Goal: Task Accomplishment & Management: Use online tool/utility

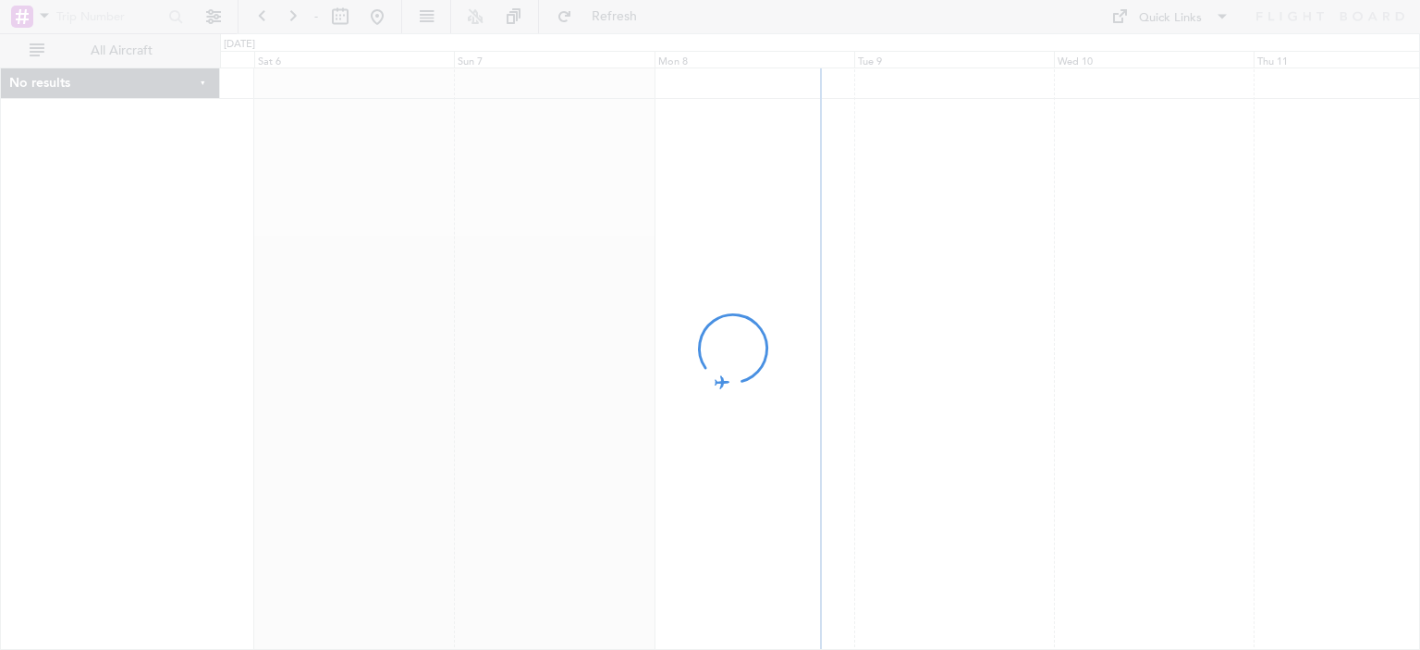
drag, startPoint x: 1120, startPoint y: 236, endPoint x: 747, endPoint y: 275, distance: 375.5
click at [747, 275] on div at bounding box center [710, 325] width 1420 height 650
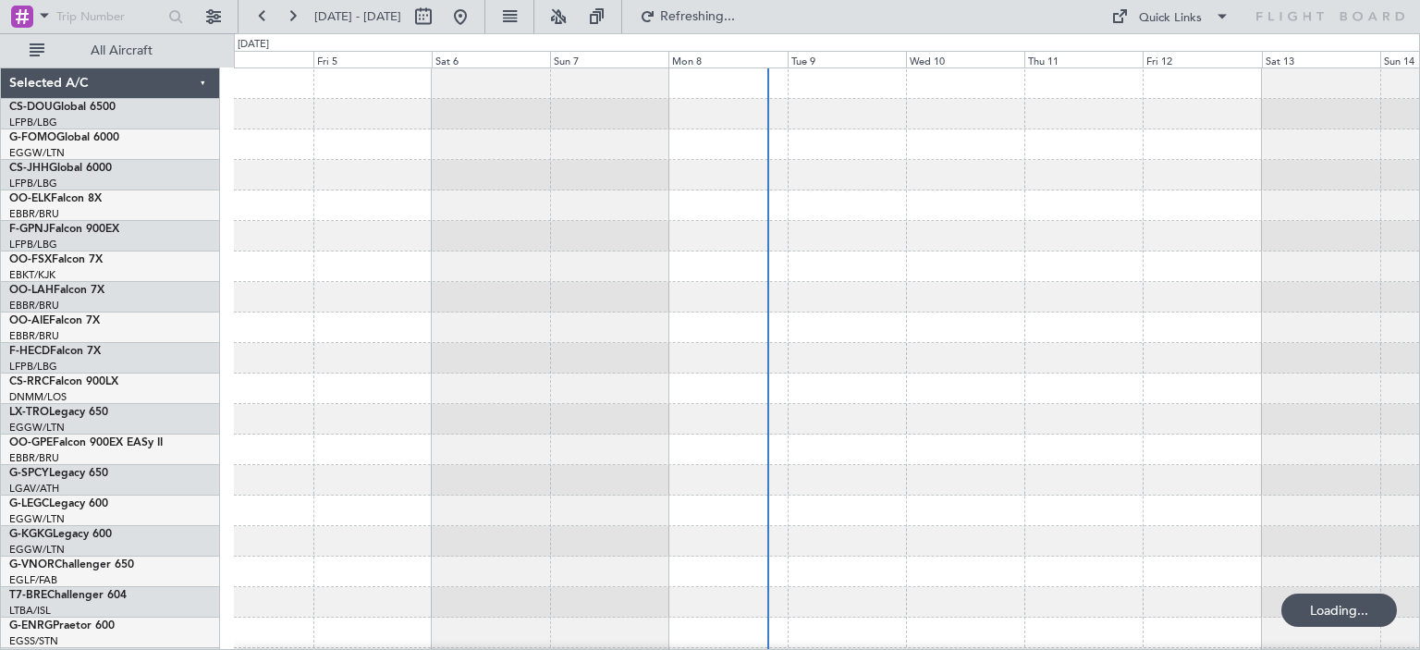
click at [670, 245] on div at bounding box center [826, 236] width 1185 height 31
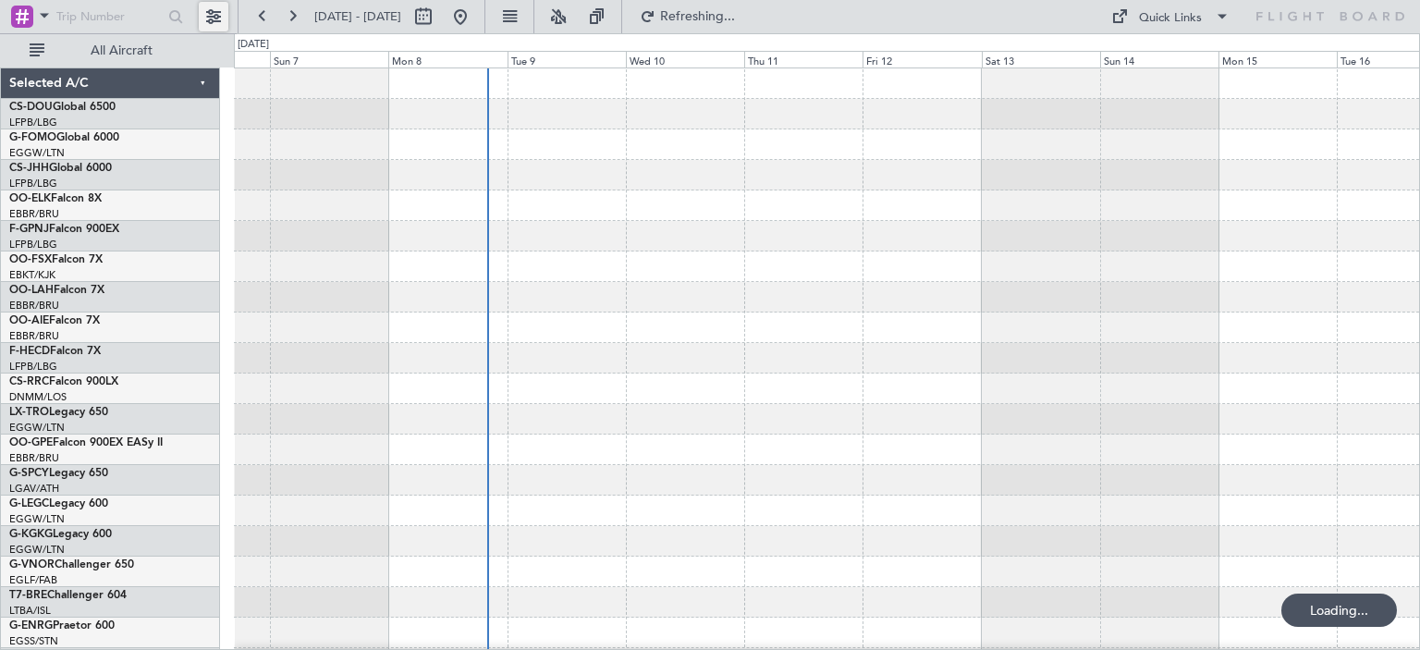
click at [206, 12] on button at bounding box center [214, 17] width 30 height 30
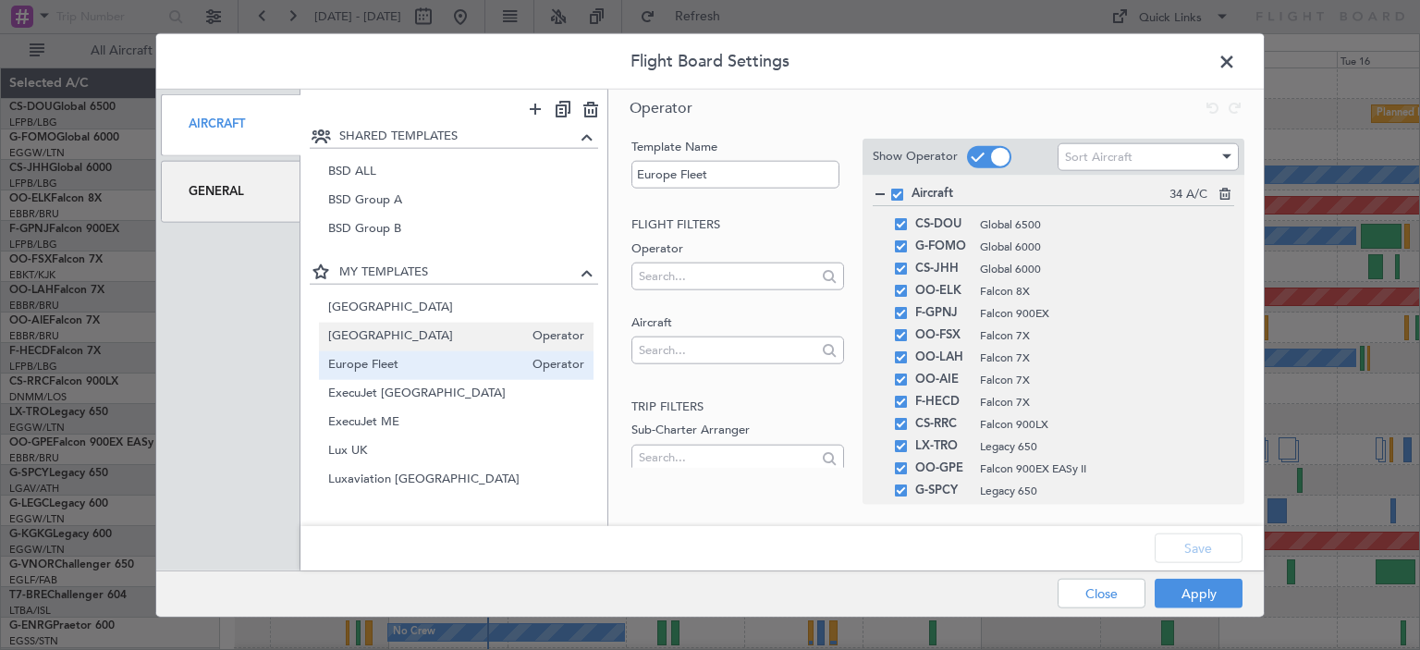
click at [382, 331] on span "Belgium" at bounding box center [426, 336] width 196 height 19
type input "Belgium"
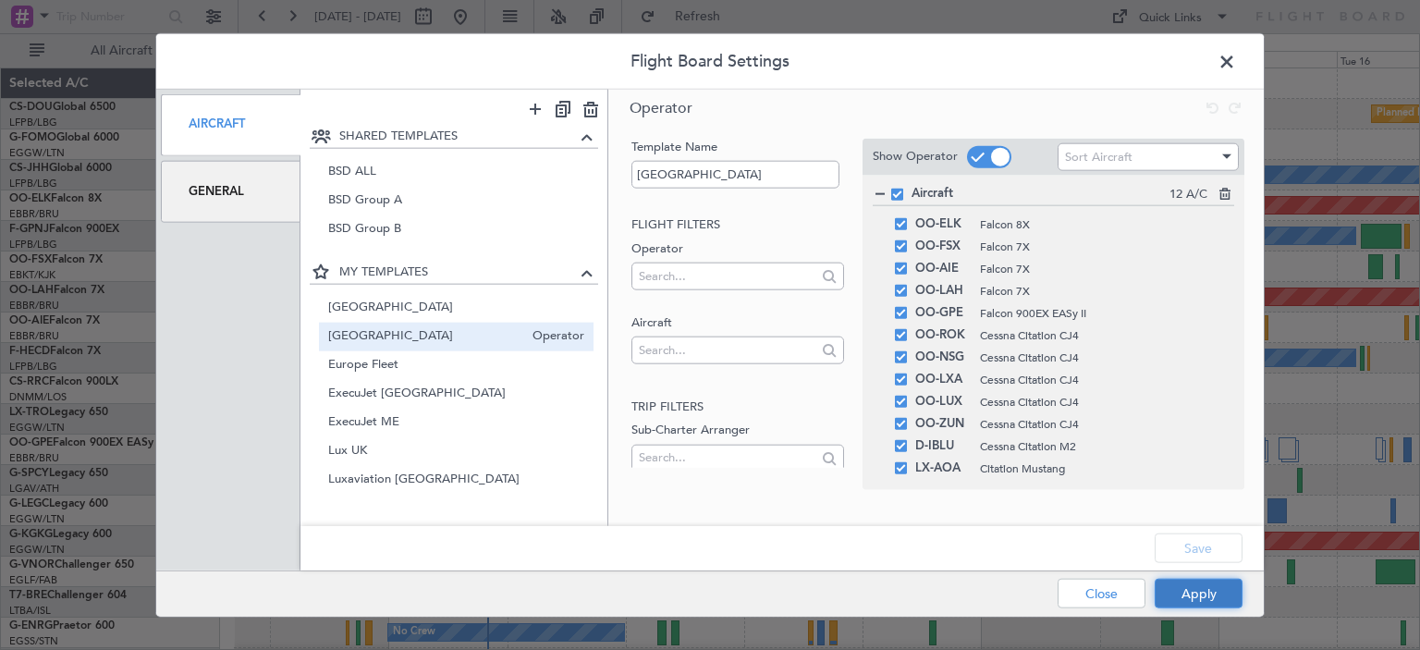
click at [1191, 589] on button "Apply" at bounding box center [1199, 594] width 88 height 30
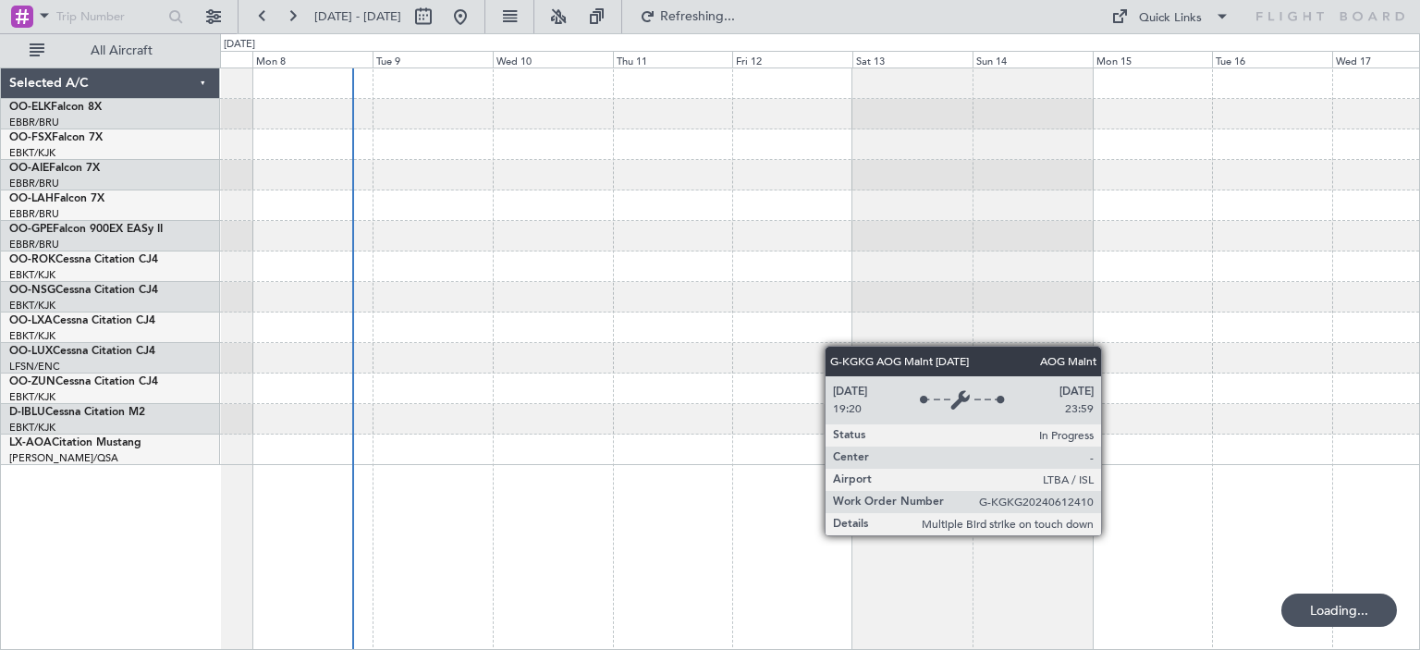
click at [852, 350] on div at bounding box center [819, 266] width 1199 height 397
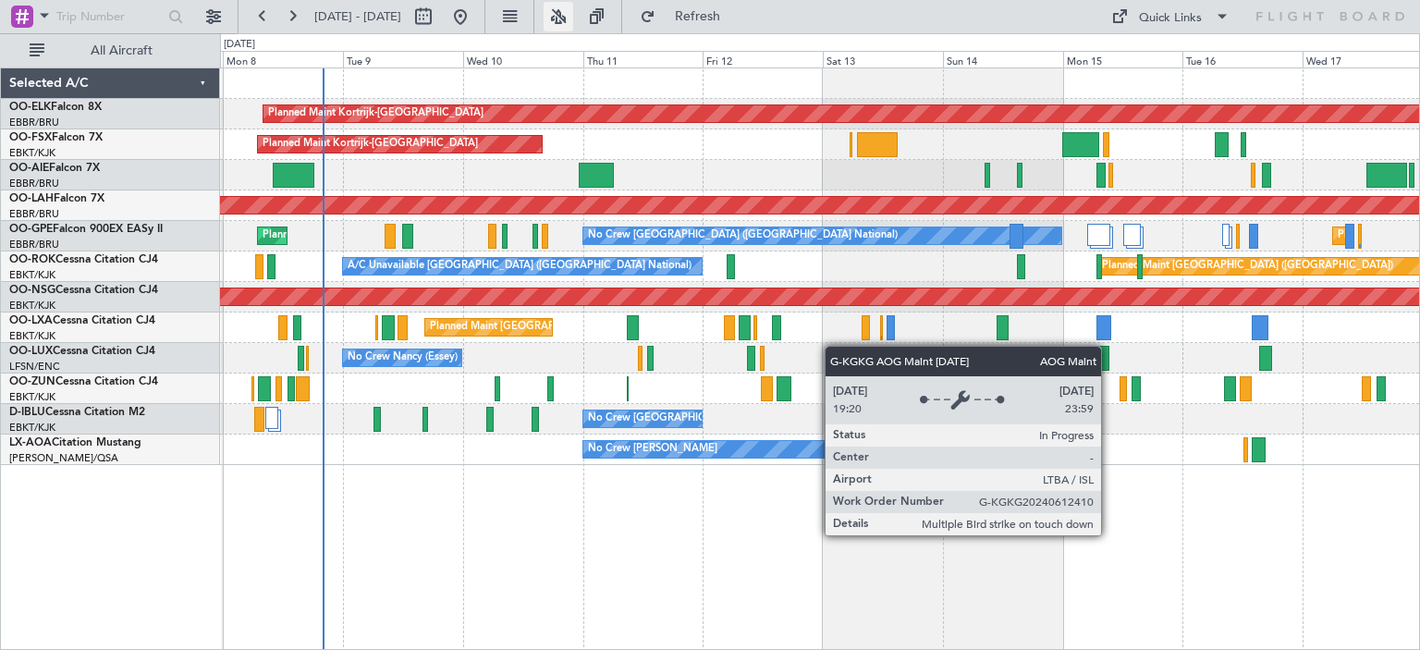
click at [573, 16] on button at bounding box center [559, 17] width 30 height 30
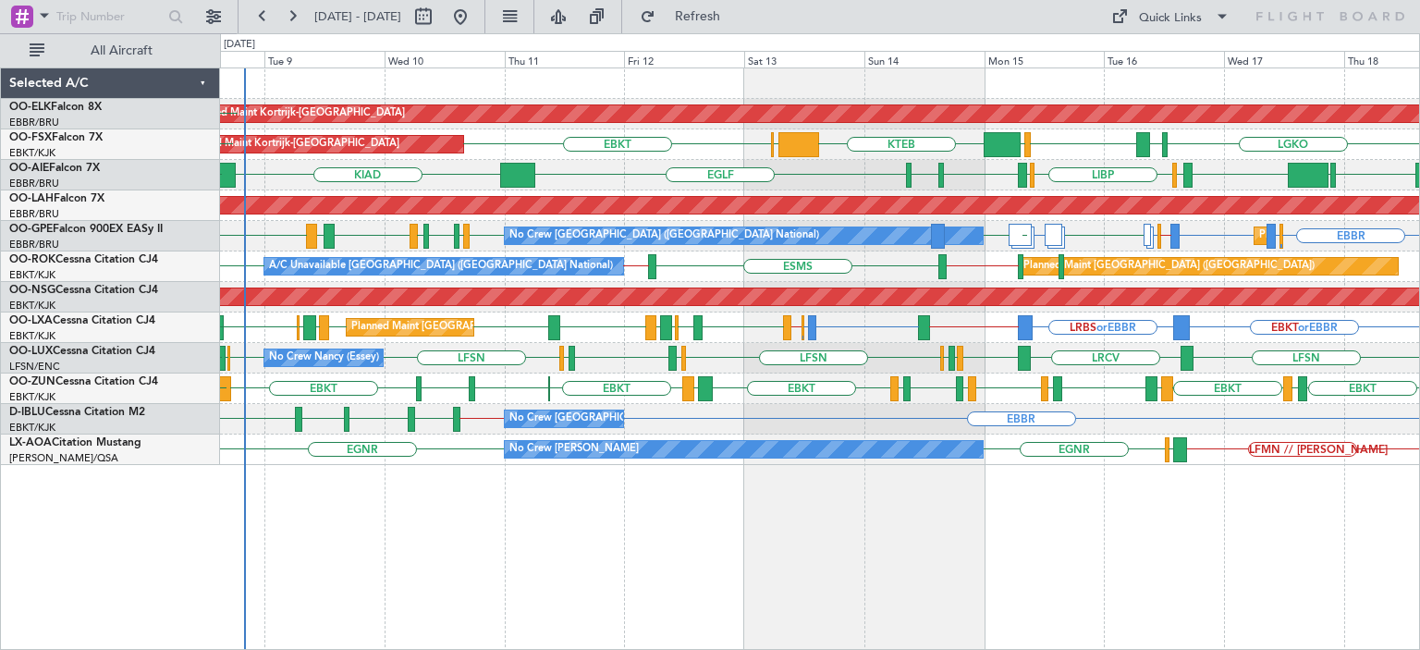
click at [806, 252] on div "Planned Maint Kortrijk-Wevelgem EBKT Planned Maint Kortrijk-Wevelgem LGKO LGAV …" at bounding box center [819, 266] width 1199 height 397
